Goal: Obtain resource: Obtain resource

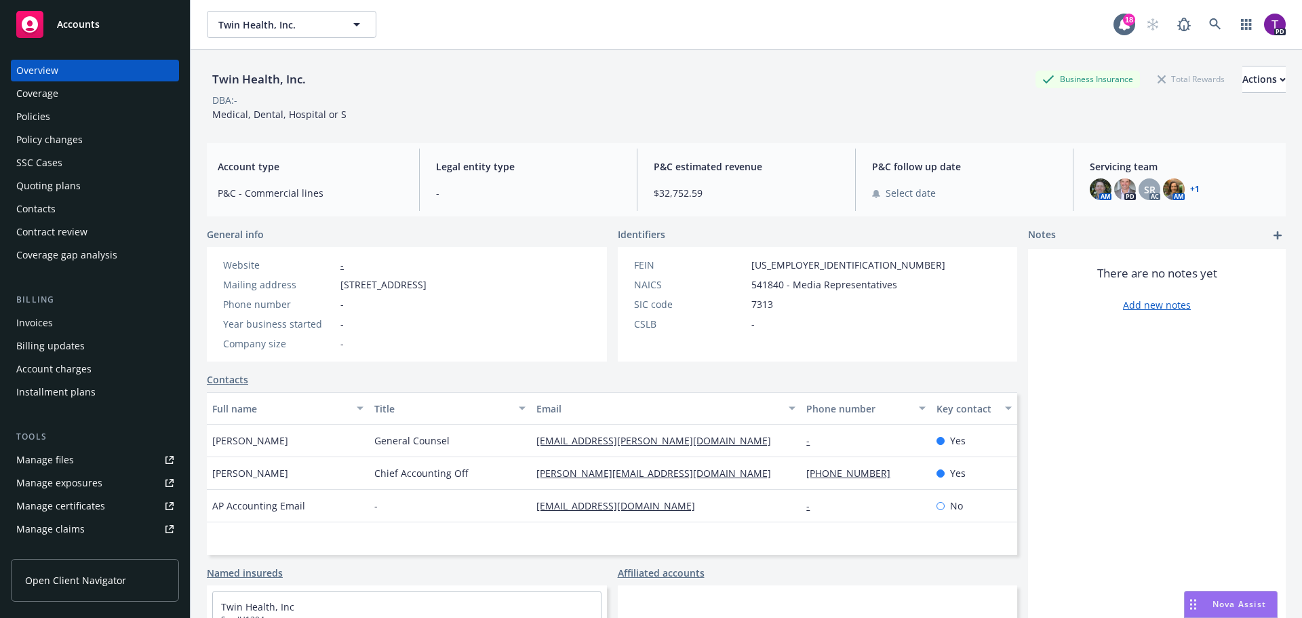
drag, startPoint x: 0, startPoint y: 0, endPoint x: 59, endPoint y: 121, distance: 134.9
click at [59, 121] on div "Policies" at bounding box center [94, 117] width 157 height 22
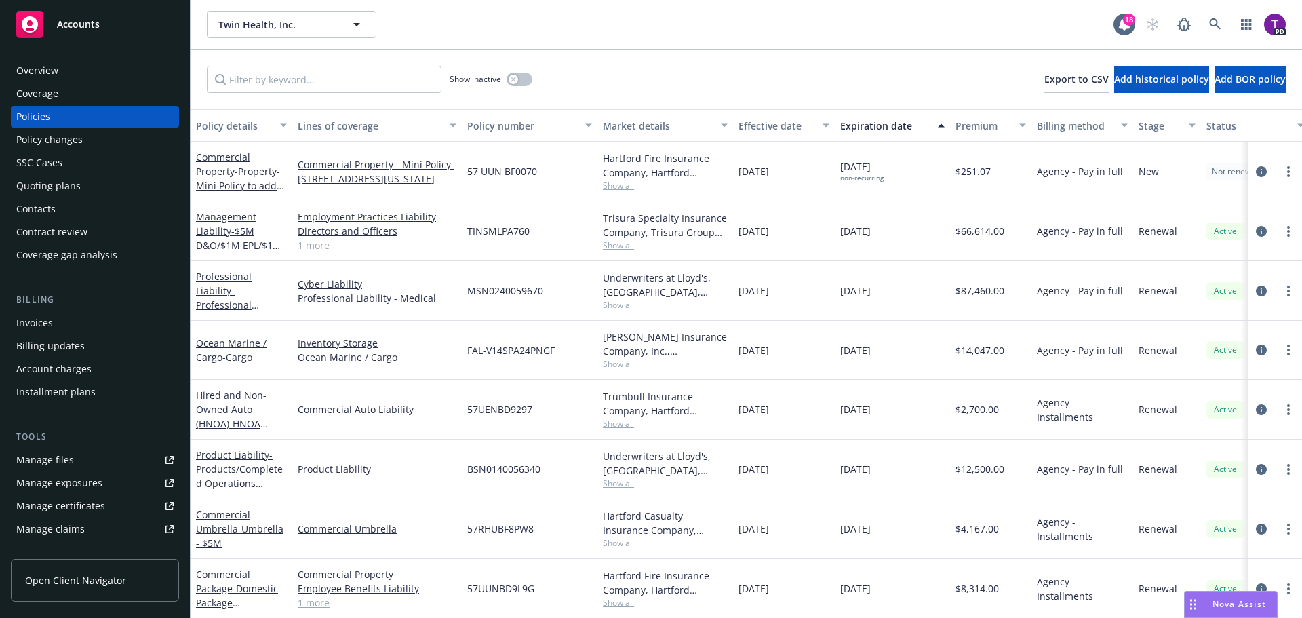
click at [68, 458] on div "Manage files" at bounding box center [45, 460] width 58 height 22
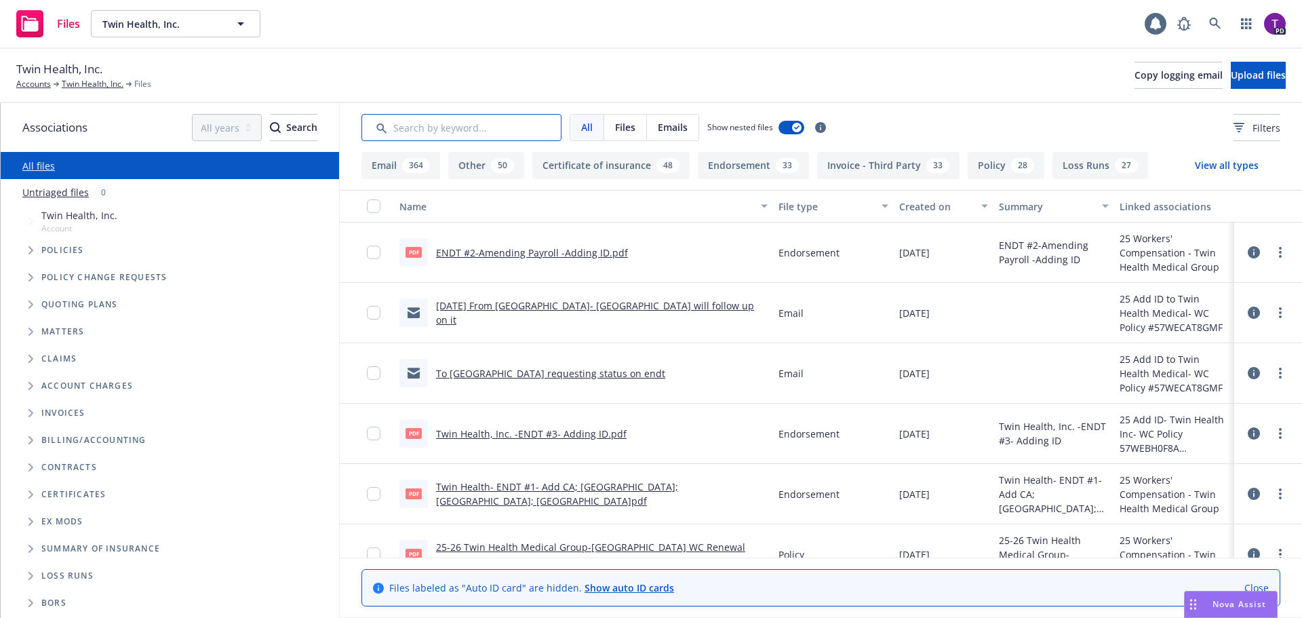
click at [426, 133] on input "Search by keyword..." at bounding box center [461, 127] width 200 height 27
type input "quote"
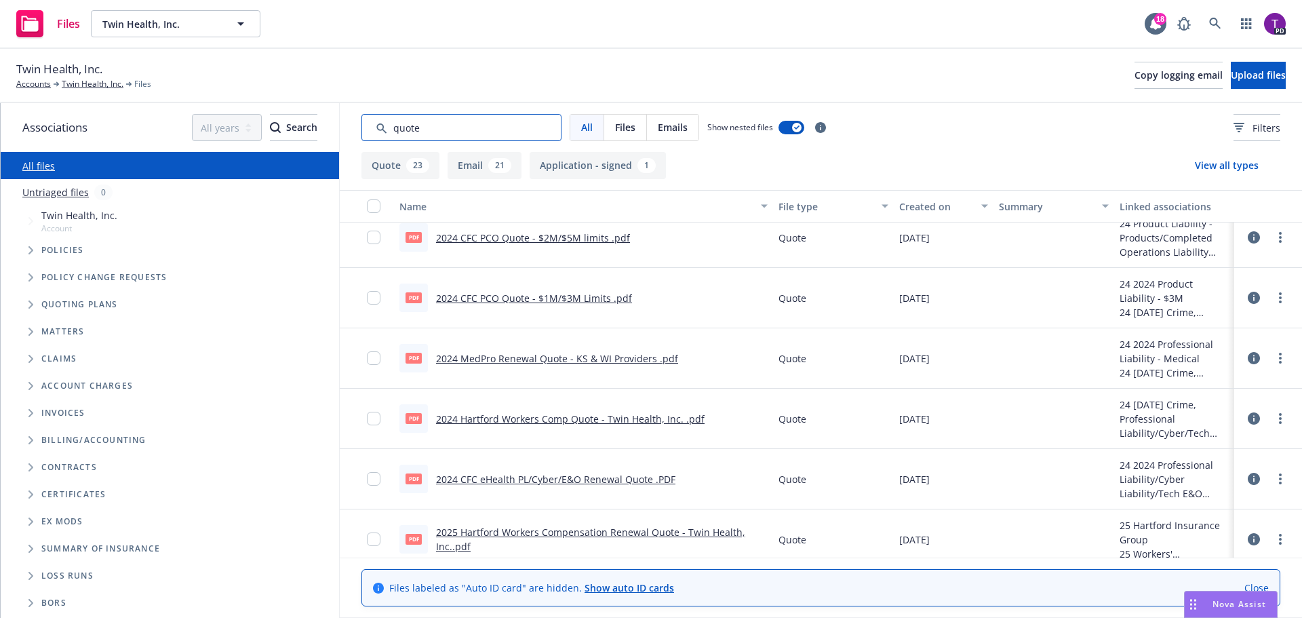
scroll to position [746, 0]
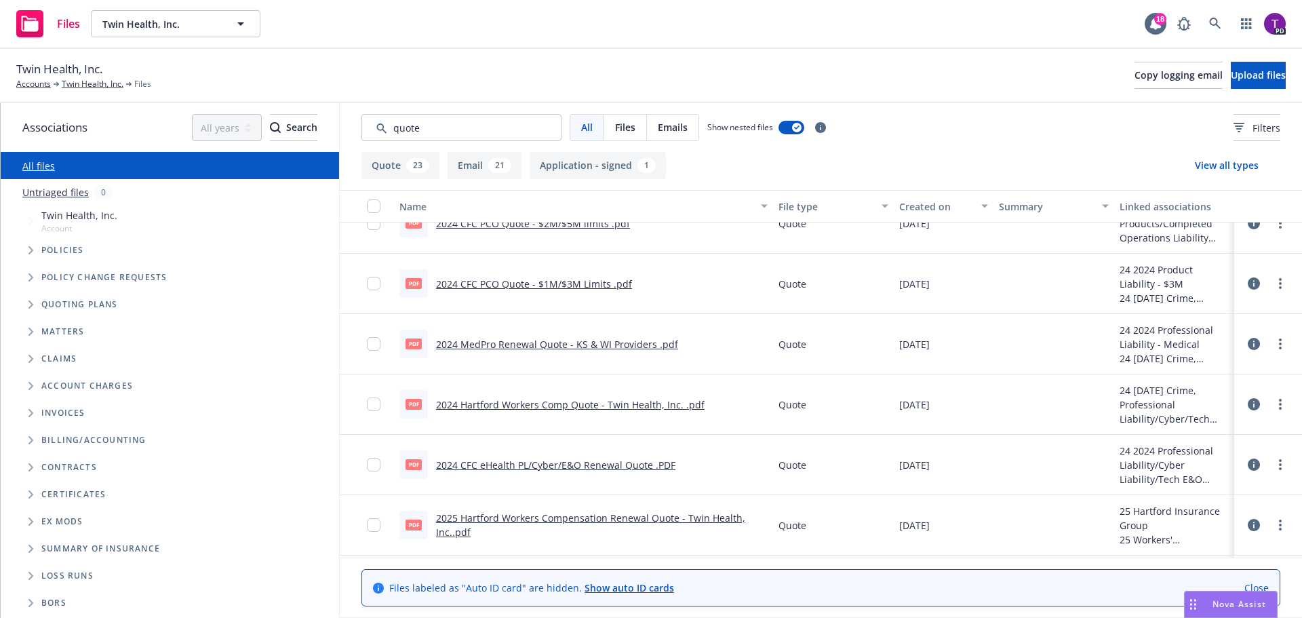
click at [572, 467] on link "2024 CFC eHealth PL/Cyber/E&O Renewal Quote .PDF" at bounding box center [555, 464] width 239 height 13
